Goal: Navigation & Orientation: Find specific page/section

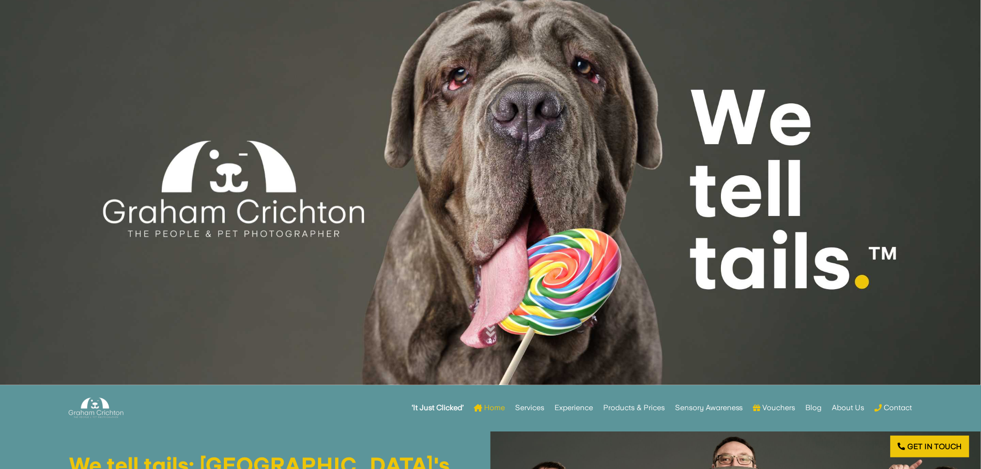
scroll to position [103, 0]
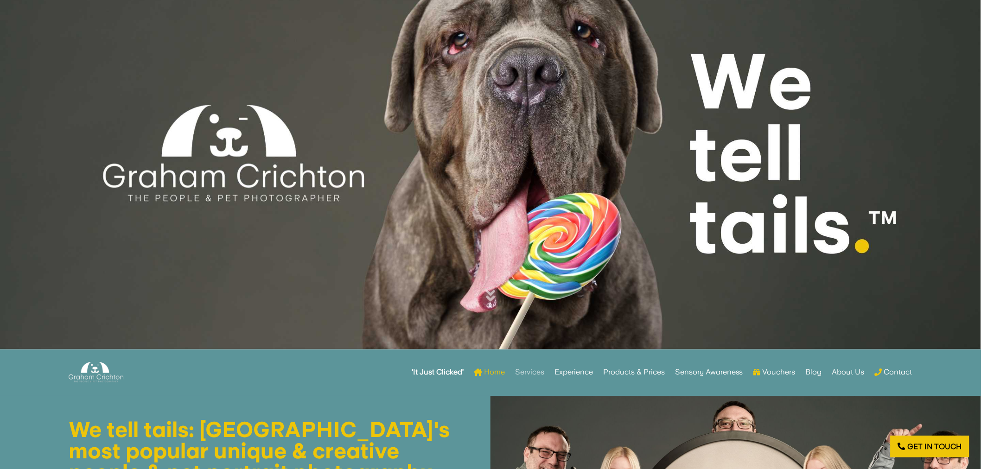
click at [532, 374] on link "Services" at bounding box center [529, 372] width 29 height 36
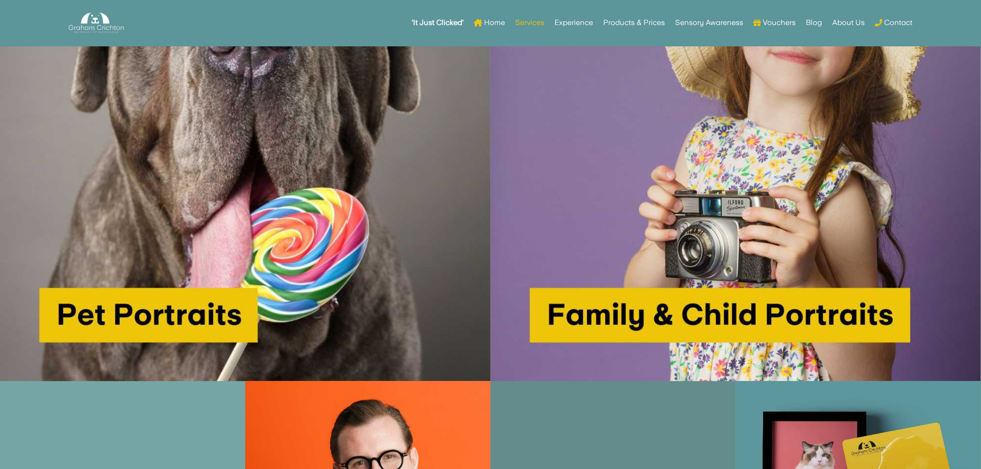
scroll to position [824, 0]
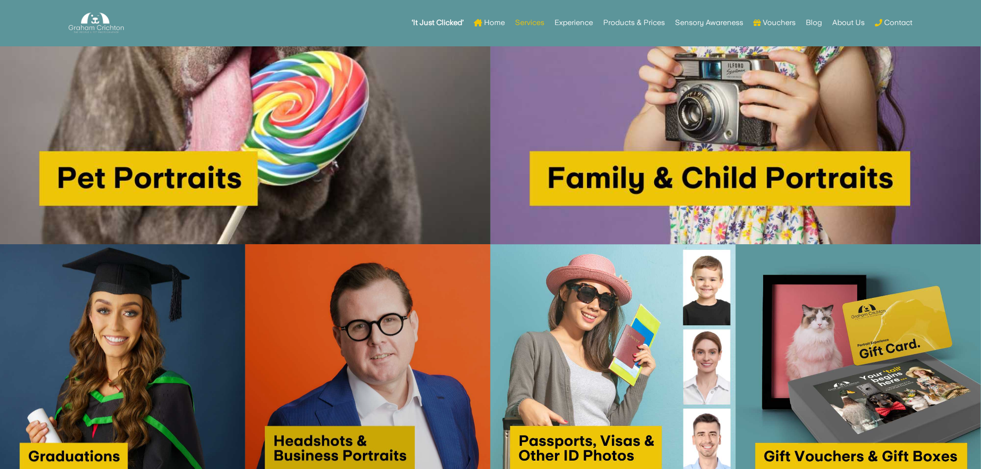
click at [326, 296] on img at bounding box center [367, 366] width 245 height 245
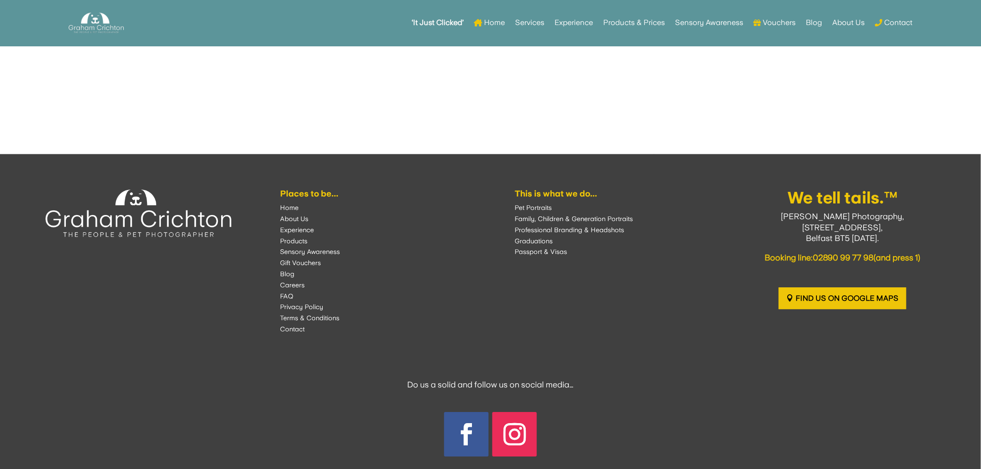
scroll to position [6913, 0]
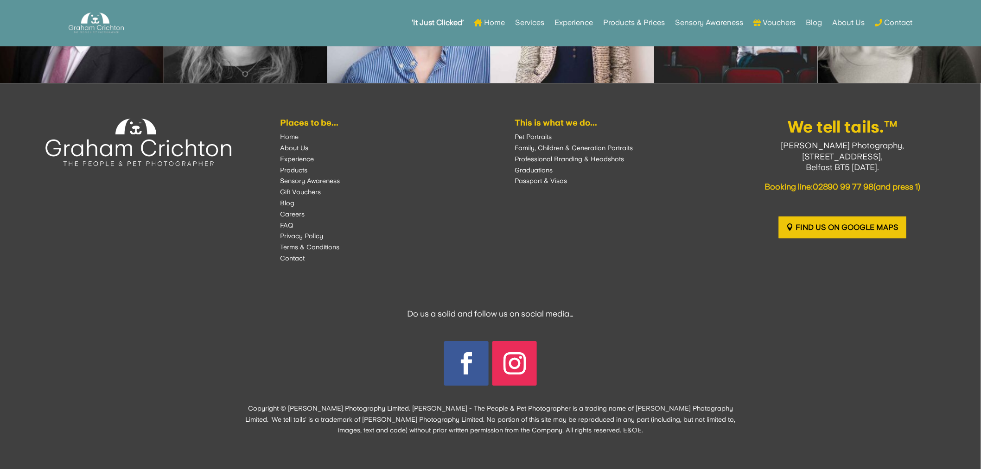
click at [531, 135] on font "Pet Portraits" at bounding box center [533, 136] width 37 height 7
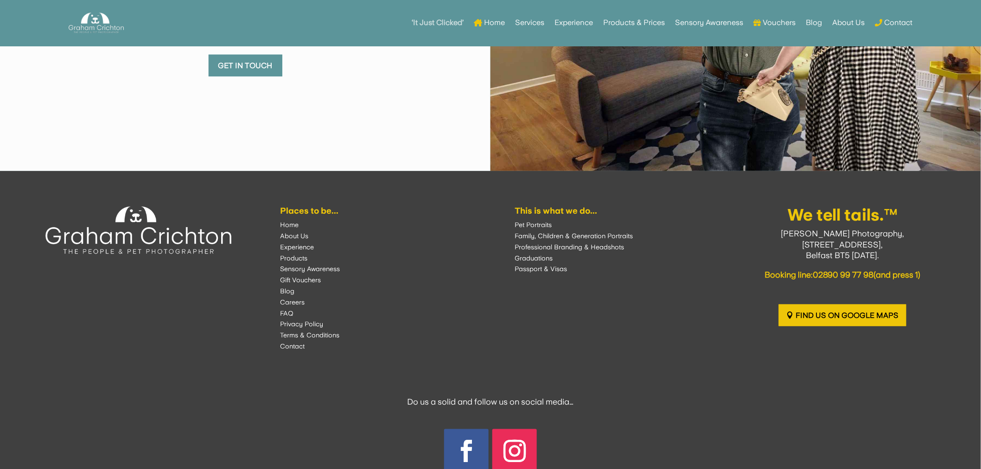
scroll to position [6163, 0]
